Goal: Communication & Community: Ask a question

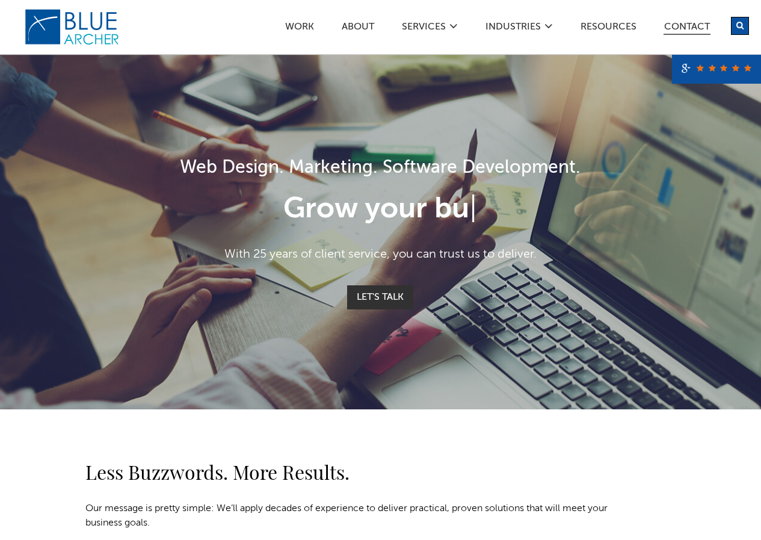
click at [690, 25] on link "Contact" at bounding box center [687, 28] width 47 height 13
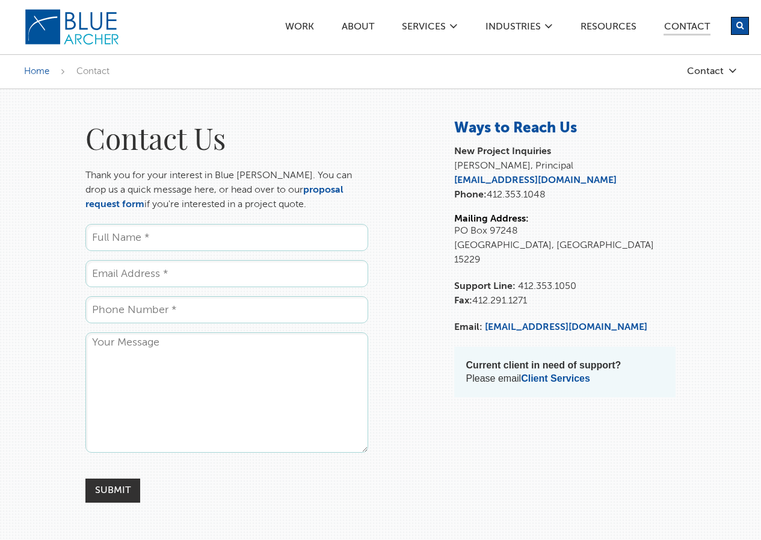
click at [221, 251] on input "Name *" at bounding box center [226, 237] width 283 height 27
type input "Kais Shamoon"
type input "kais@Zaphyrerecruit.com"
type input "2029530680"
click at [181, 371] on textarea "Comments" at bounding box center [226, 392] width 283 height 120
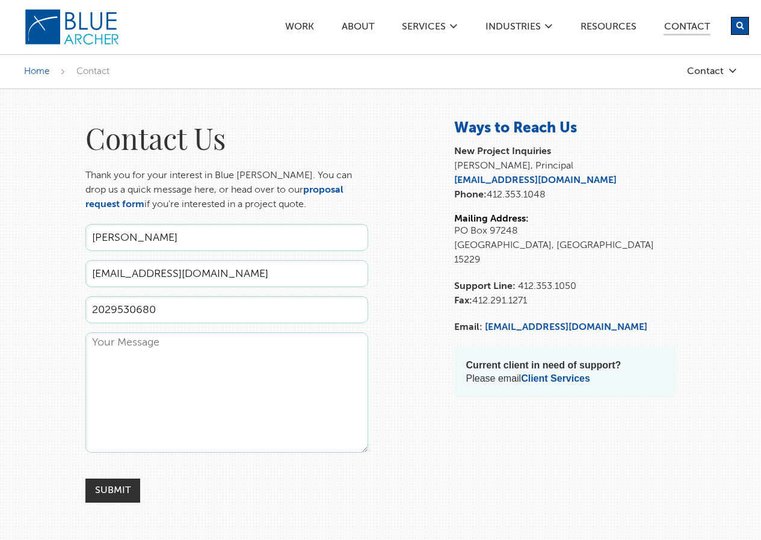
paste textarea "Hi There, Every founder I speak with says the same thing: “We’ve hired sales/ma…"
type textarea "Hi There, Every founder I speak with says the same thing: “We’ve hired sales/ma…"
type textarea "v"
paste textarea "Hi There, Every founder I speak with says the same thing: “We’ve hired sales/ma…"
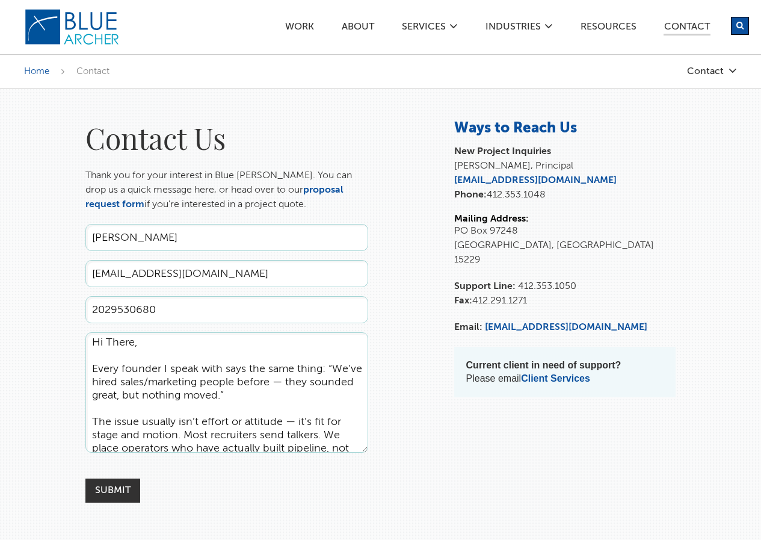
scroll to position [215, 0]
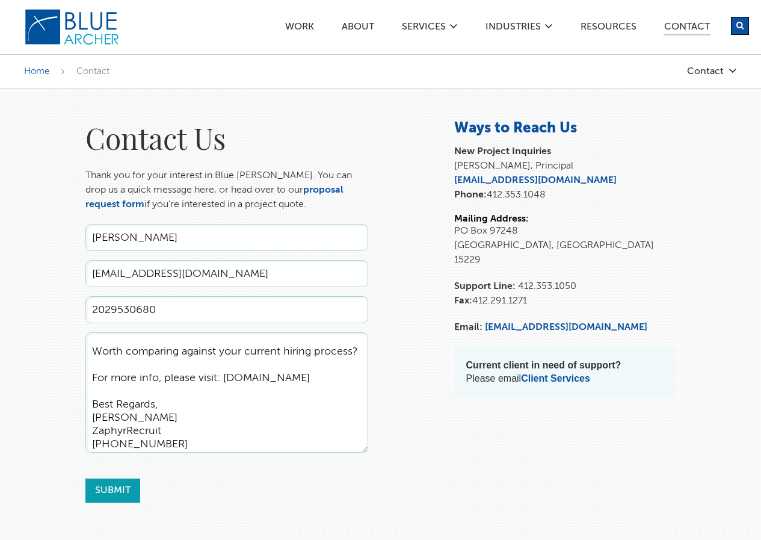
type textarea "Hi There, Every founder I speak with says the same thing: “We’ve hired sales/ma…"
click at [114, 503] on input "Submit" at bounding box center [112, 491] width 55 height 24
click at [113, 503] on input "Submit" at bounding box center [112, 491] width 55 height 24
